Goal: Task Accomplishment & Management: Manage account settings

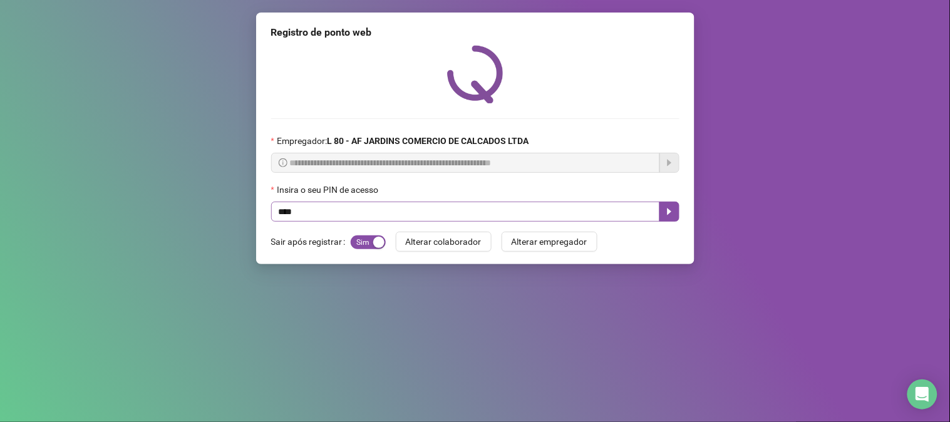
type input "*****"
click at [671, 210] on icon "caret-right" at bounding box center [669, 212] width 10 height 10
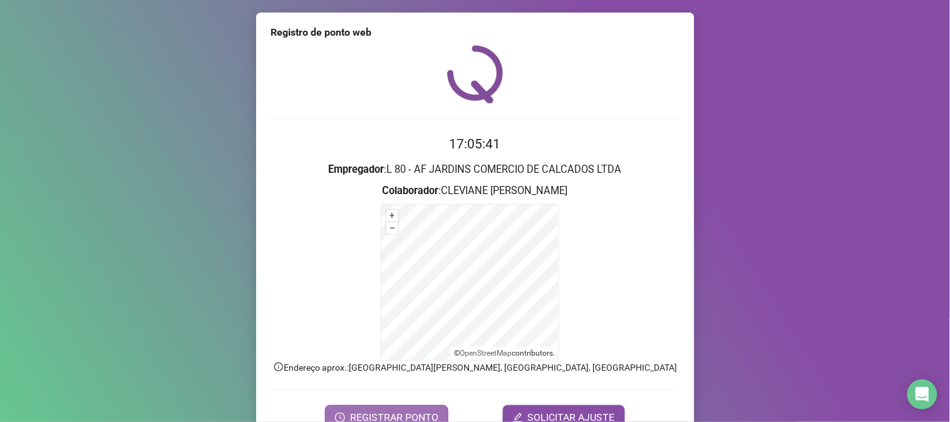
click at [416, 411] on span "REGISTRAR PONTO" at bounding box center [394, 417] width 88 height 15
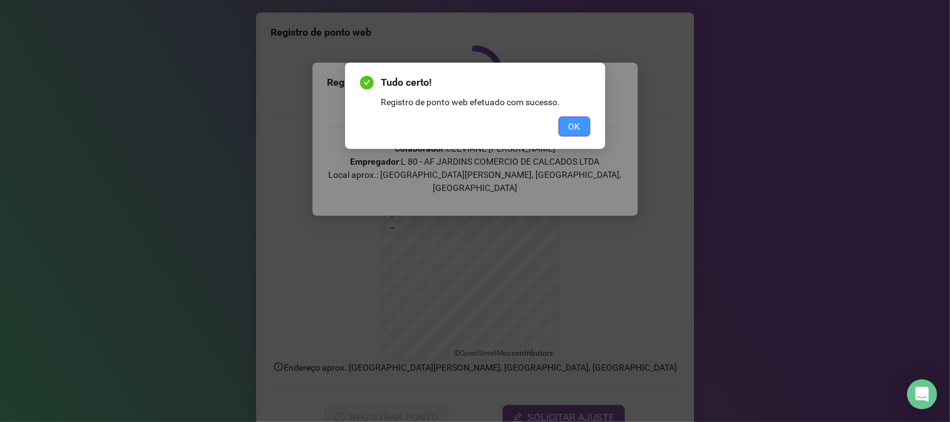
click at [574, 122] on span "OK" at bounding box center [574, 127] width 12 height 14
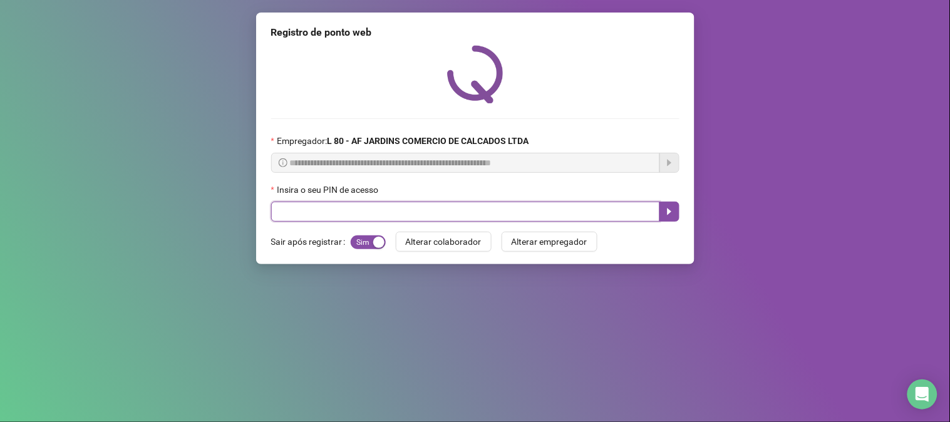
click at [333, 214] on input "text" at bounding box center [465, 212] width 389 height 20
type input "*****"
click at [668, 219] on button "button" at bounding box center [669, 212] width 20 height 20
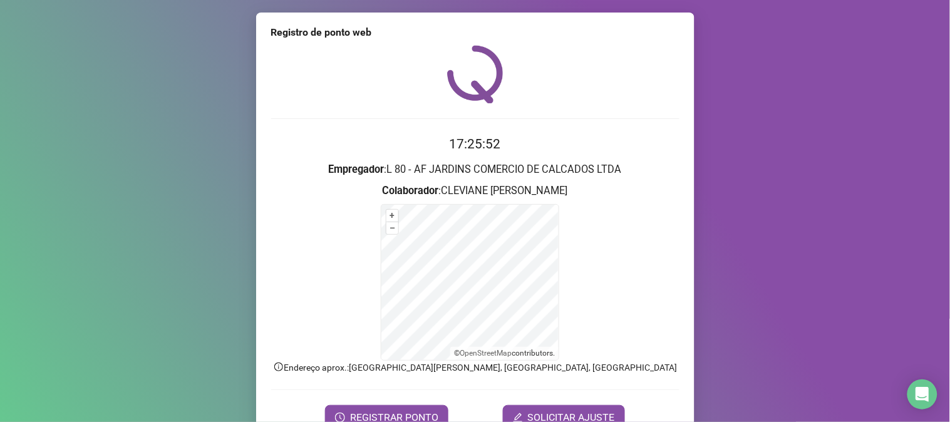
click at [377, 402] on form "17:25:52 Empregador : L 80 - AF JARDINS COMERCIO DE CALCADOS LTDA Colaborador :…" at bounding box center [475, 282] width 408 height 296
click at [379, 410] on span "REGISTRAR PONTO" at bounding box center [394, 417] width 88 height 15
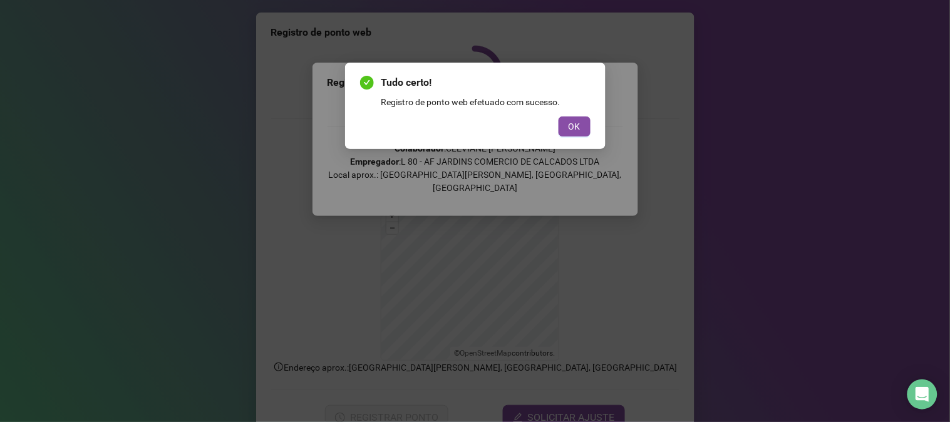
drag, startPoint x: 579, startPoint y: 120, endPoint x: 589, endPoint y: 159, distance: 39.9
click at [626, 197] on div "Tudo certo! Registro de ponto web efetuado com sucesso. OK" at bounding box center [475, 211] width 950 height 422
click at [570, 131] on span "OK" at bounding box center [574, 127] width 12 height 14
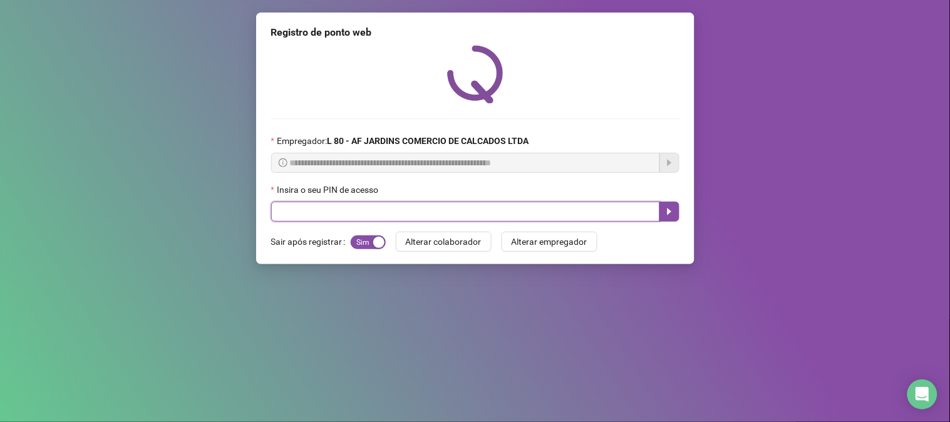
click at [451, 216] on input "text" at bounding box center [465, 212] width 389 height 20
type input "*****"
click at [677, 216] on button "button" at bounding box center [669, 212] width 20 height 20
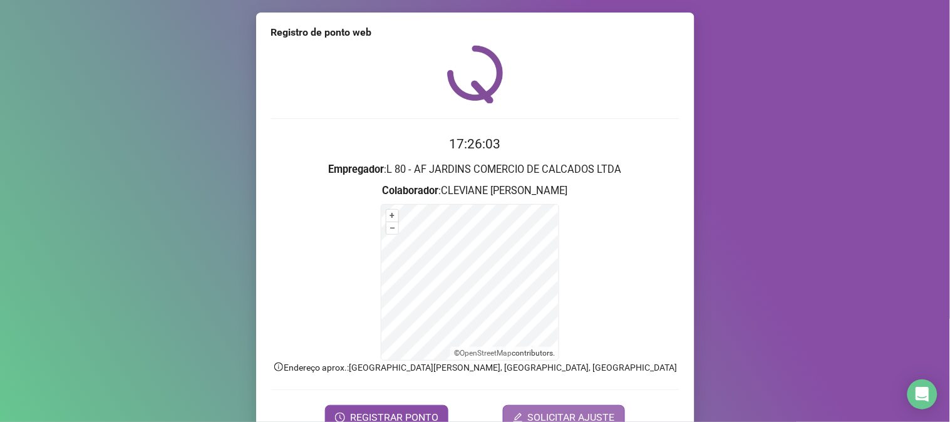
click at [548, 414] on span "SOLICITAR AJUSTE" at bounding box center [571, 417] width 87 height 15
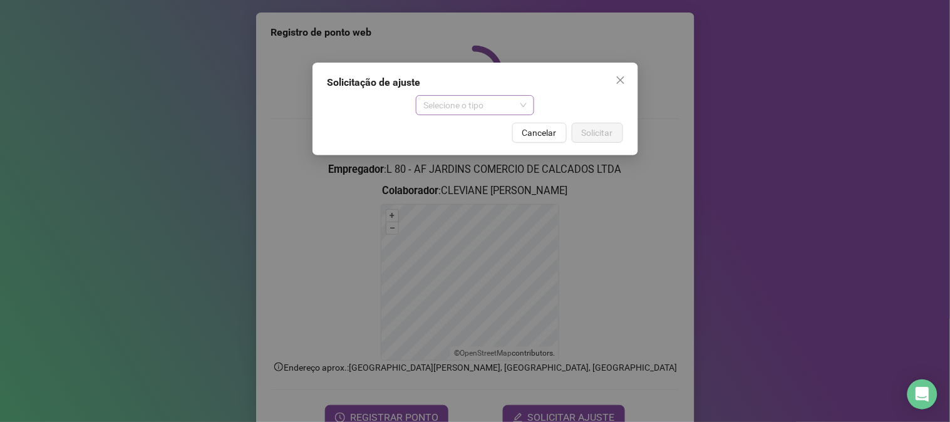
click at [505, 113] on span "Selecione o tipo" at bounding box center [474, 105] width 103 height 19
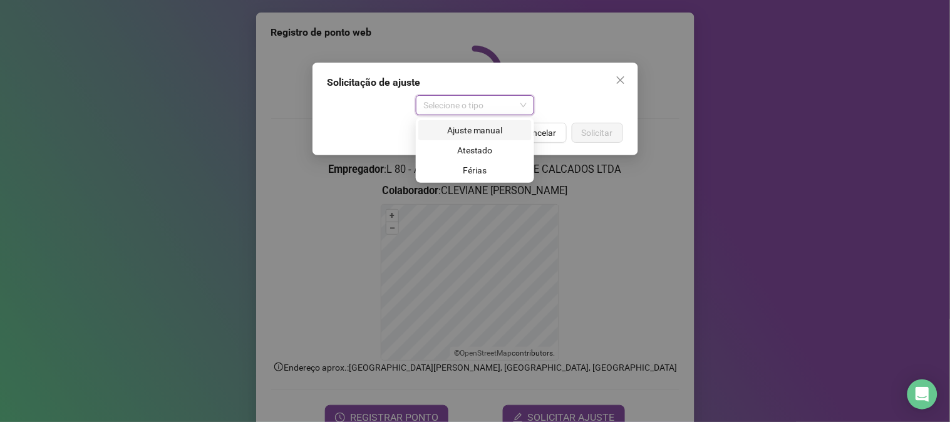
click at [490, 134] on div "Ajuste manual" at bounding box center [475, 130] width 98 height 14
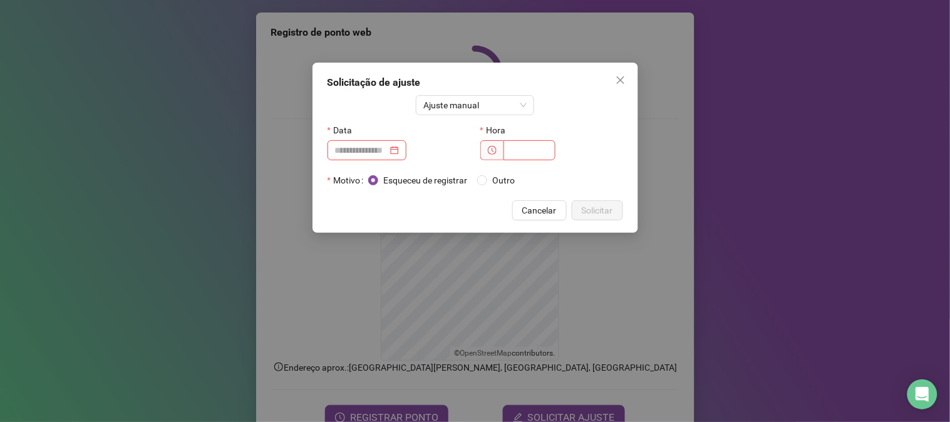
click at [331, 163] on div "Data" at bounding box center [398, 145] width 153 height 50
click at [399, 152] on div at bounding box center [367, 150] width 64 height 14
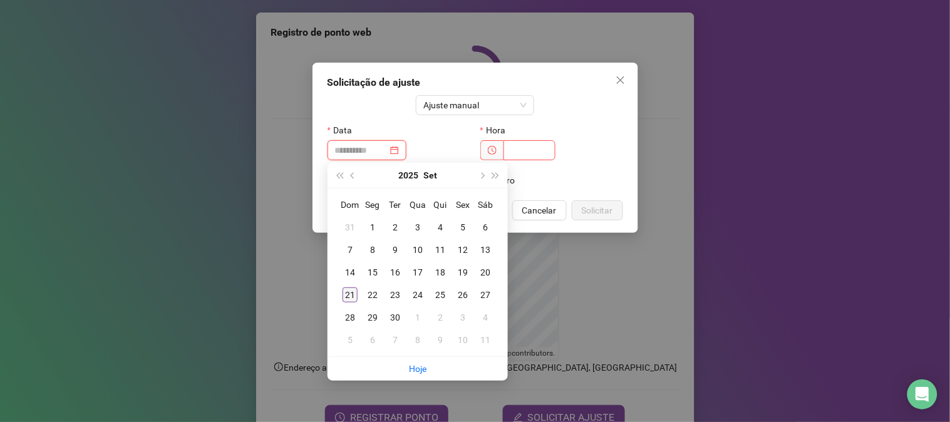
type input "**********"
click at [352, 294] on div "21" at bounding box center [349, 294] width 15 height 15
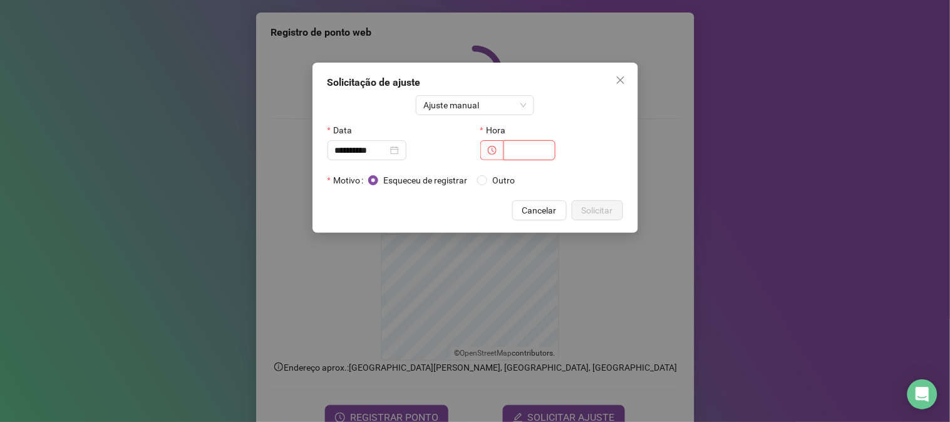
click at [513, 152] on input "text" at bounding box center [529, 150] width 52 height 20
type input "*"
type input "*****"
click at [601, 208] on span "Solicitar" at bounding box center [597, 210] width 31 height 14
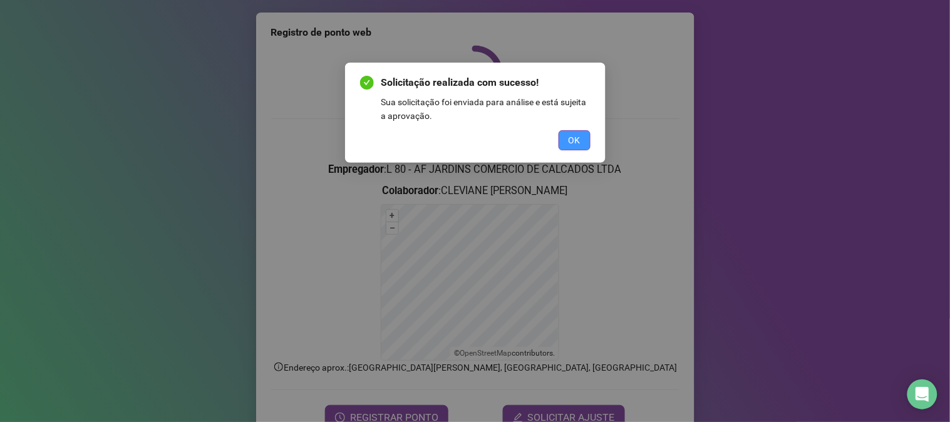
click at [570, 145] on span "OK" at bounding box center [574, 140] width 12 height 14
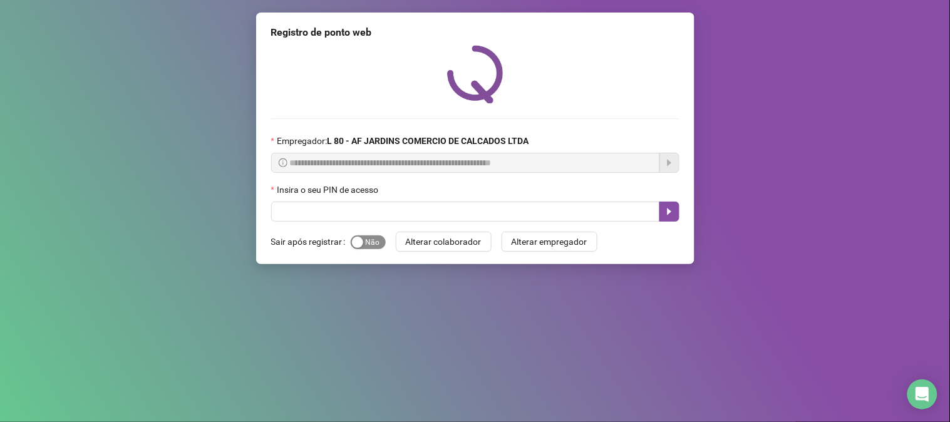
click at [352, 247] on div "button" at bounding box center [357, 242] width 11 height 11
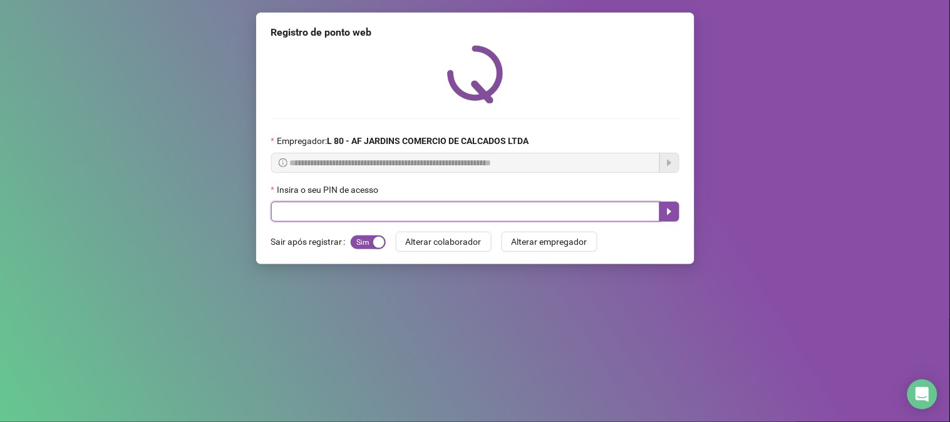
click at [366, 216] on input "text" at bounding box center [465, 212] width 389 height 20
type input "*"
type input "*****"
click at [662, 218] on button "button" at bounding box center [669, 212] width 20 height 20
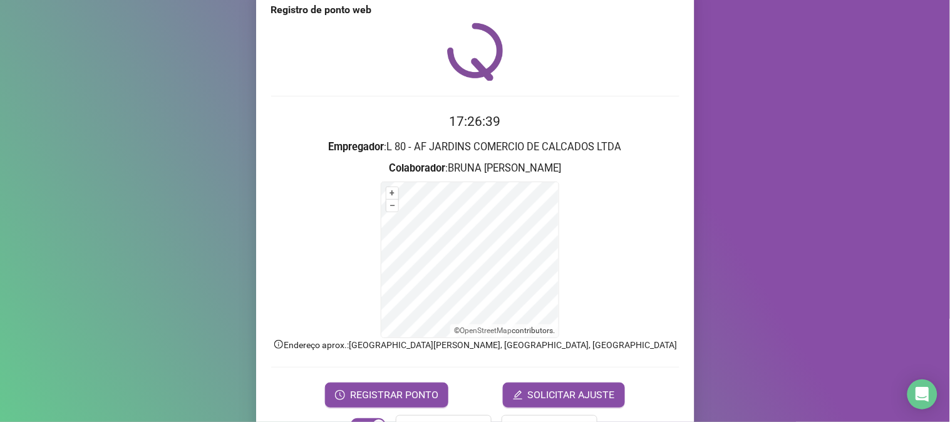
scroll to position [63, 0]
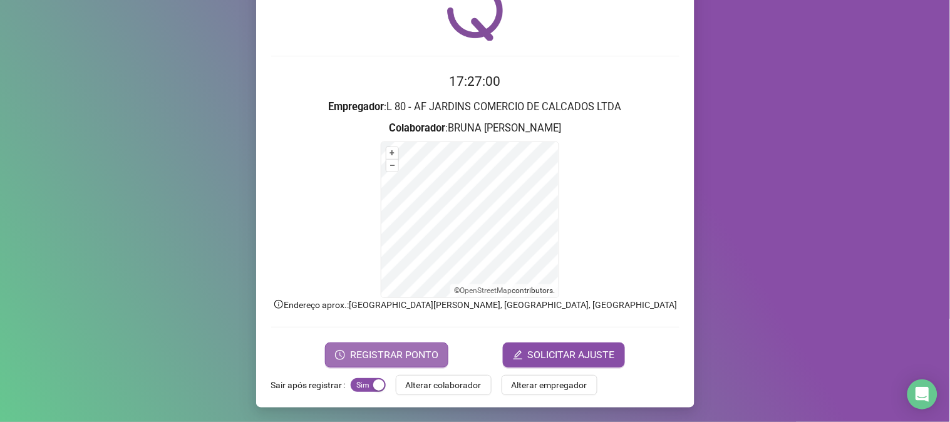
click at [377, 354] on span "REGISTRAR PONTO" at bounding box center [394, 354] width 88 height 15
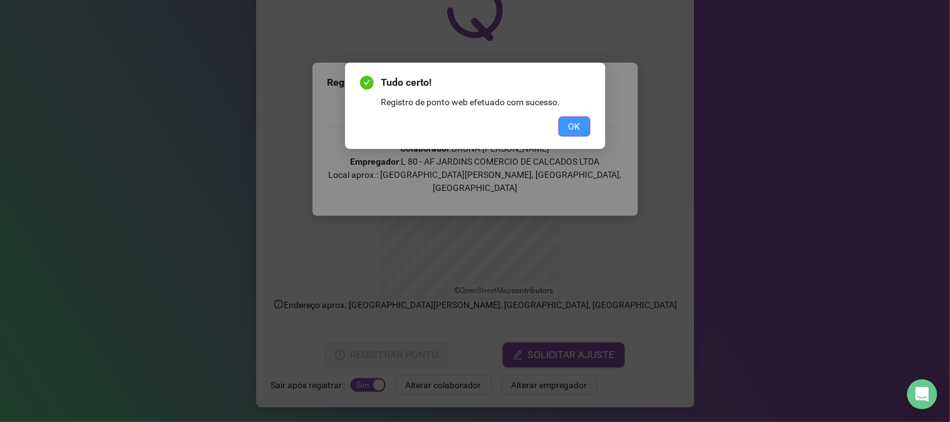
click at [579, 128] on span "OK" at bounding box center [574, 127] width 12 height 14
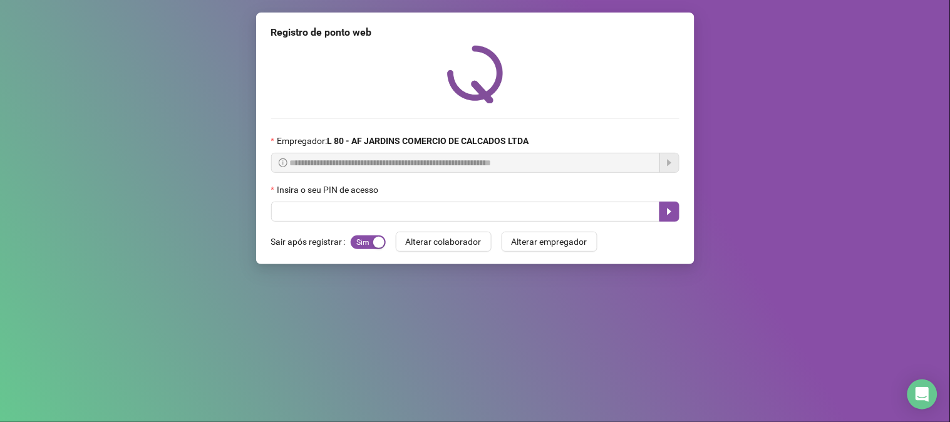
scroll to position [0, 0]
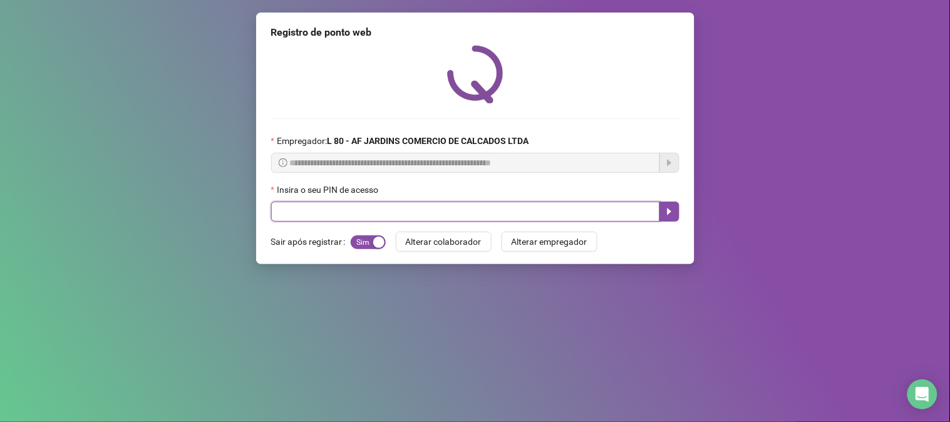
click at [577, 222] on input "text" at bounding box center [465, 212] width 389 height 20
click at [505, 209] on input "text" at bounding box center [465, 212] width 389 height 20
type input "*****"
click at [673, 217] on icon "caret-right" at bounding box center [669, 212] width 10 height 10
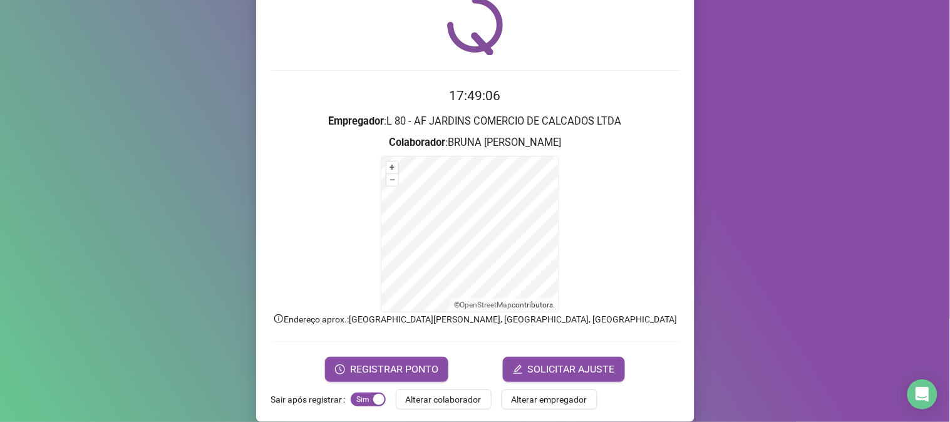
scroll to position [63, 0]
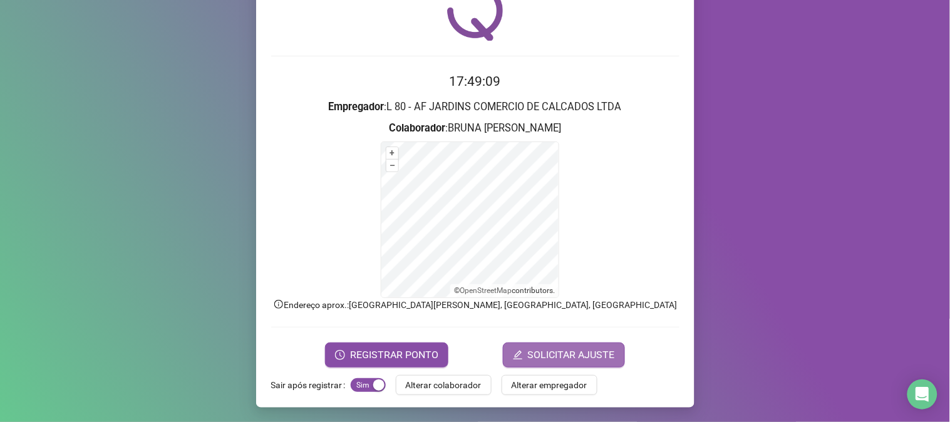
click at [528, 353] on span "SOLICITAR AJUSTE" at bounding box center [571, 354] width 87 height 15
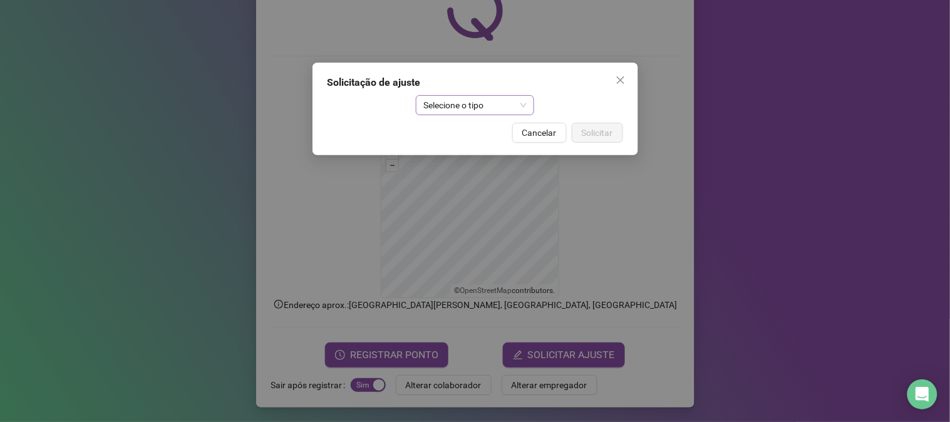
click at [501, 101] on span "Selecione o tipo" at bounding box center [474, 105] width 103 height 19
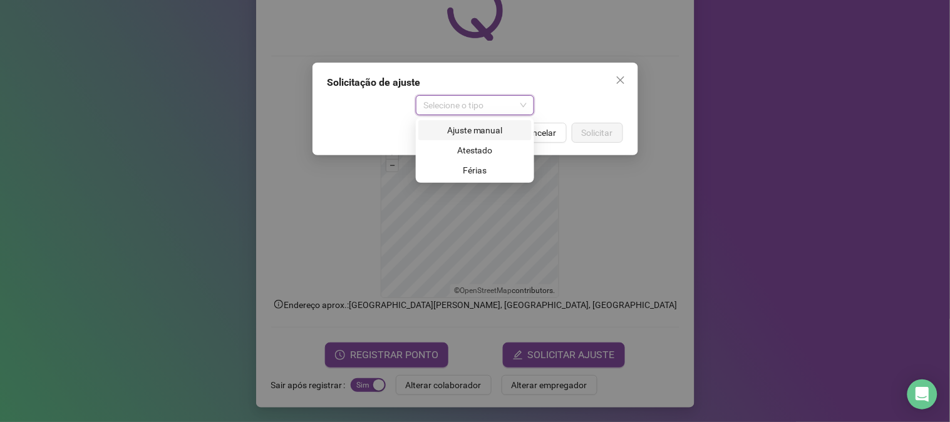
click at [495, 136] on div "Ajuste manual" at bounding box center [475, 130] width 98 height 14
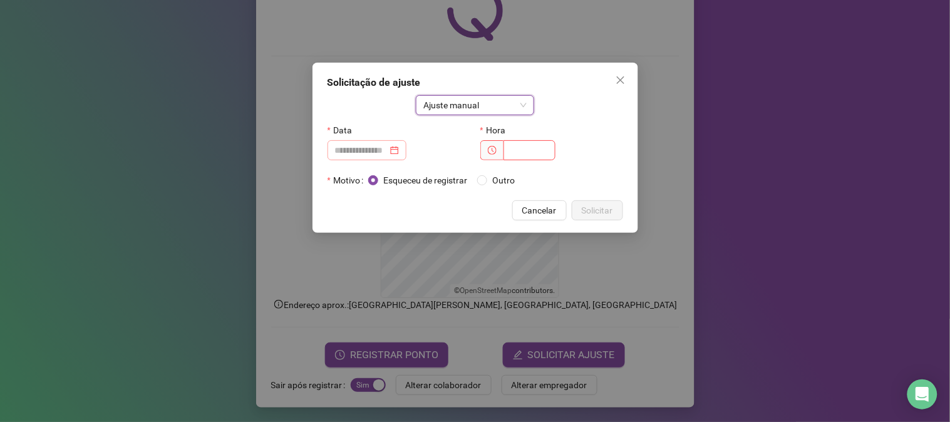
click at [399, 153] on div at bounding box center [367, 150] width 64 height 14
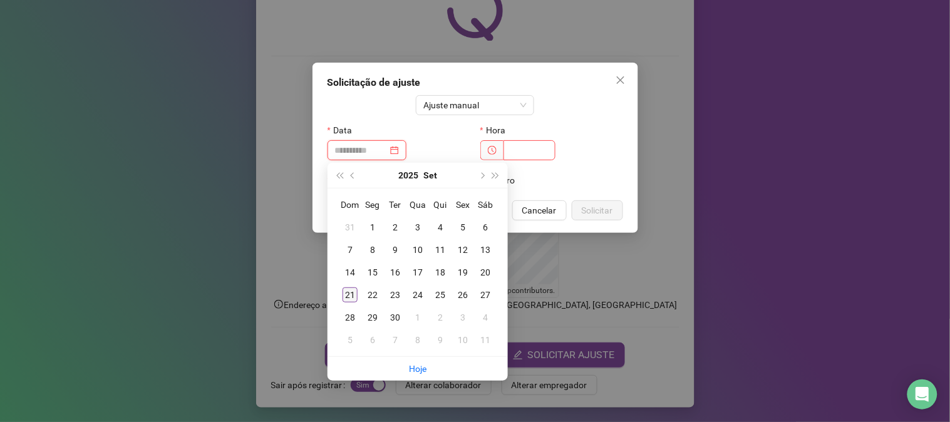
type input "**********"
click at [351, 293] on div "21" at bounding box center [349, 294] width 15 height 15
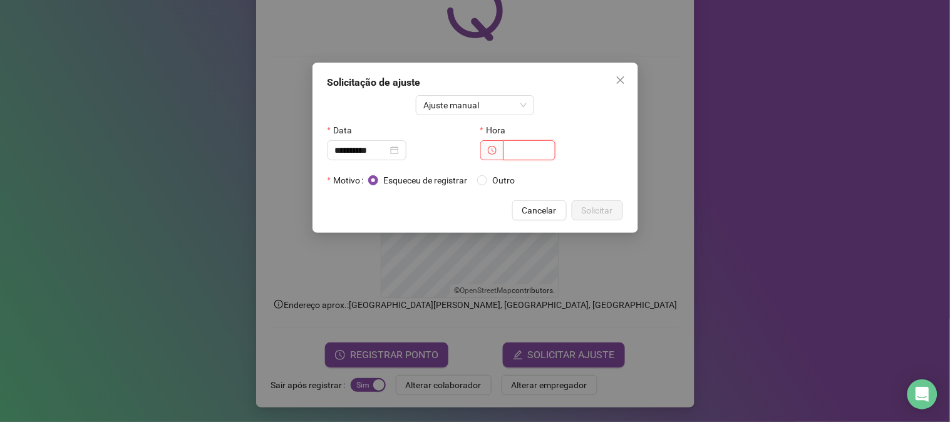
click at [532, 146] on input "text" at bounding box center [529, 150] width 52 height 20
type input "*****"
click at [594, 215] on span "Solicitar" at bounding box center [597, 210] width 31 height 14
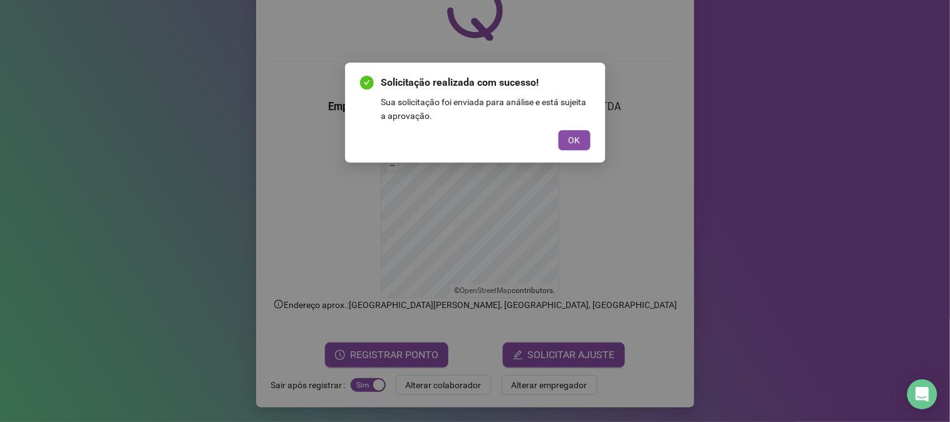
drag, startPoint x: 570, startPoint y: 143, endPoint x: 547, endPoint y: 169, distance: 35.0
click at [570, 144] on span "OK" at bounding box center [574, 140] width 12 height 14
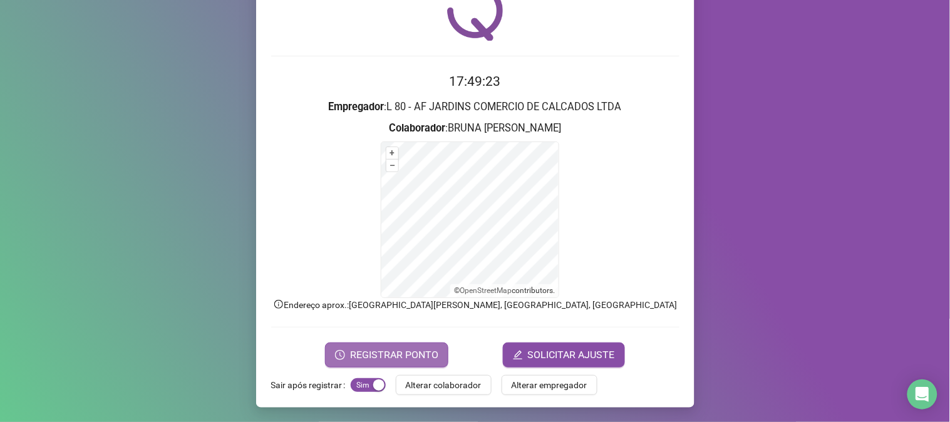
click at [327, 342] on button "REGISTRAR PONTO" at bounding box center [386, 354] width 123 height 25
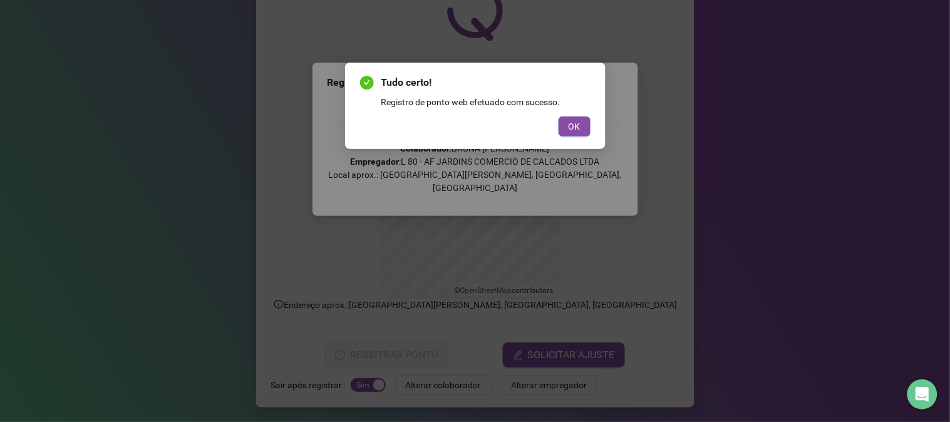
click at [555, 130] on div "OK" at bounding box center [475, 126] width 230 height 20
click at [558, 129] on button "OK" at bounding box center [574, 126] width 32 height 20
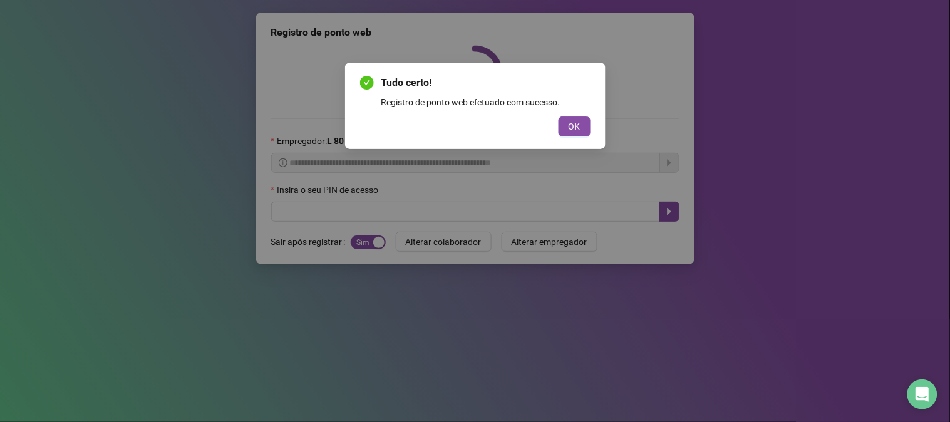
scroll to position [0, 0]
